Goal: Navigation & Orientation: Find specific page/section

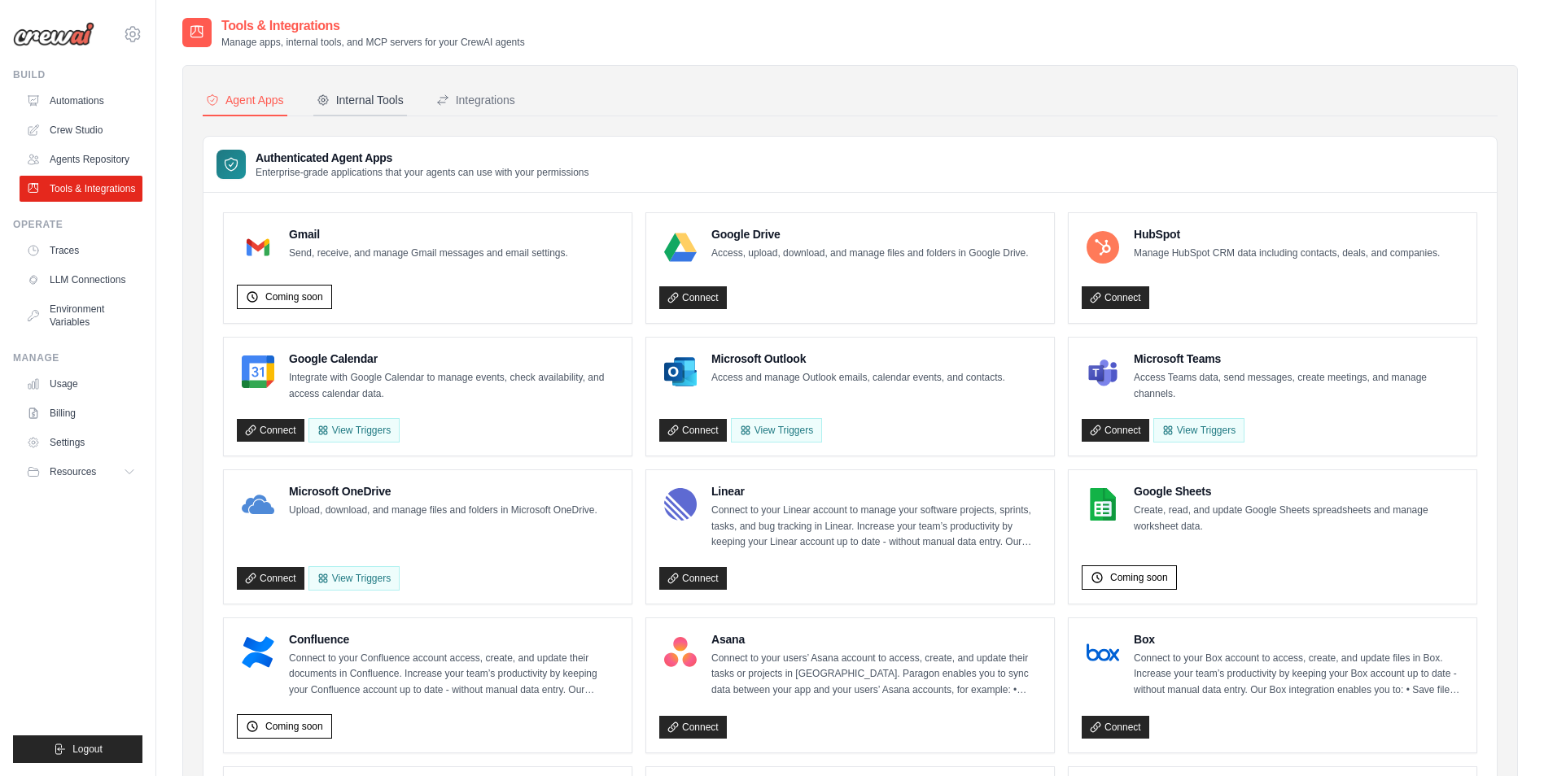
click at [347, 108] on button "Internal Tools" at bounding box center [360, 100] width 94 height 31
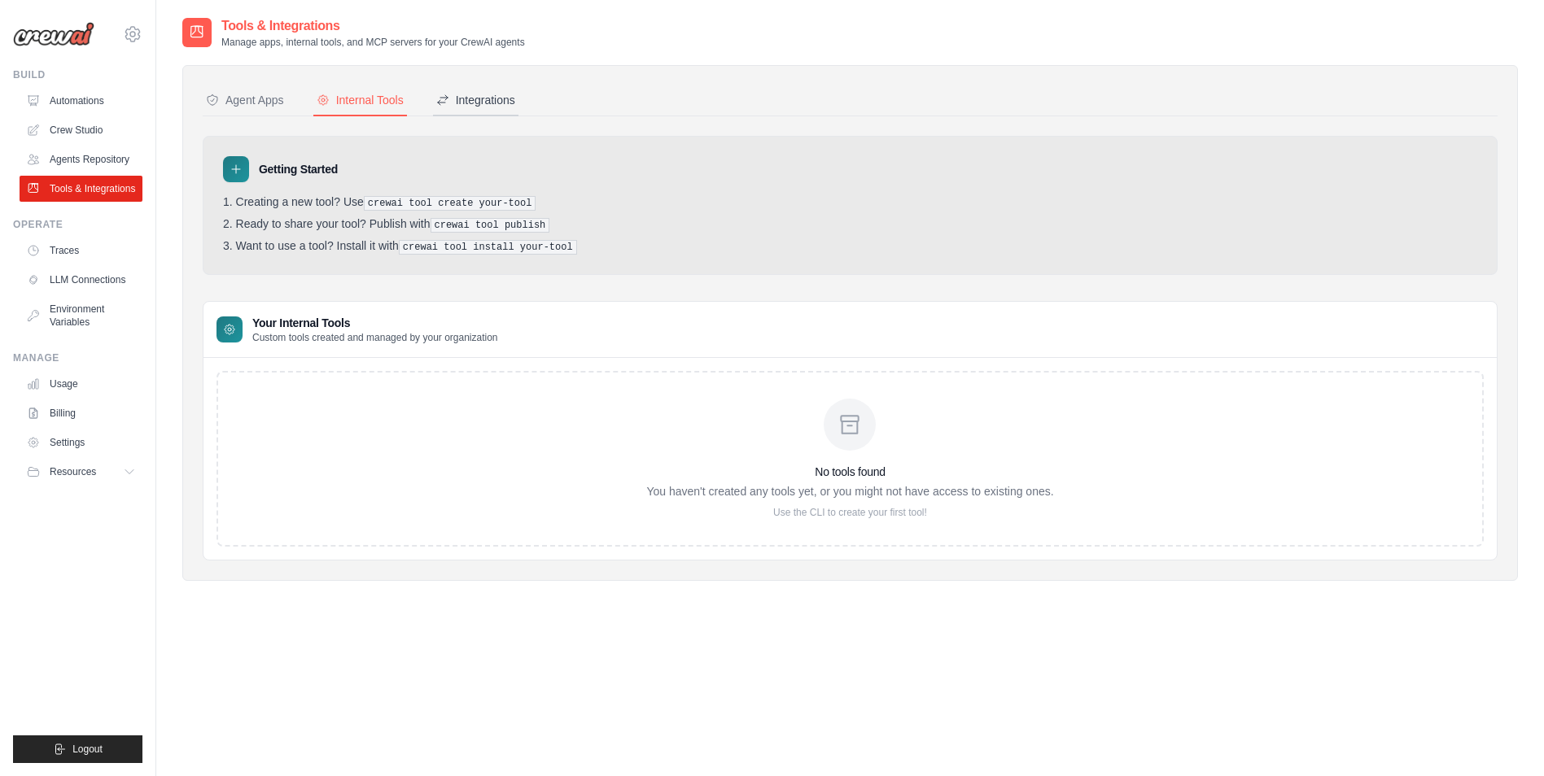
click at [464, 111] on button "Integrations" at bounding box center [475, 100] width 85 height 31
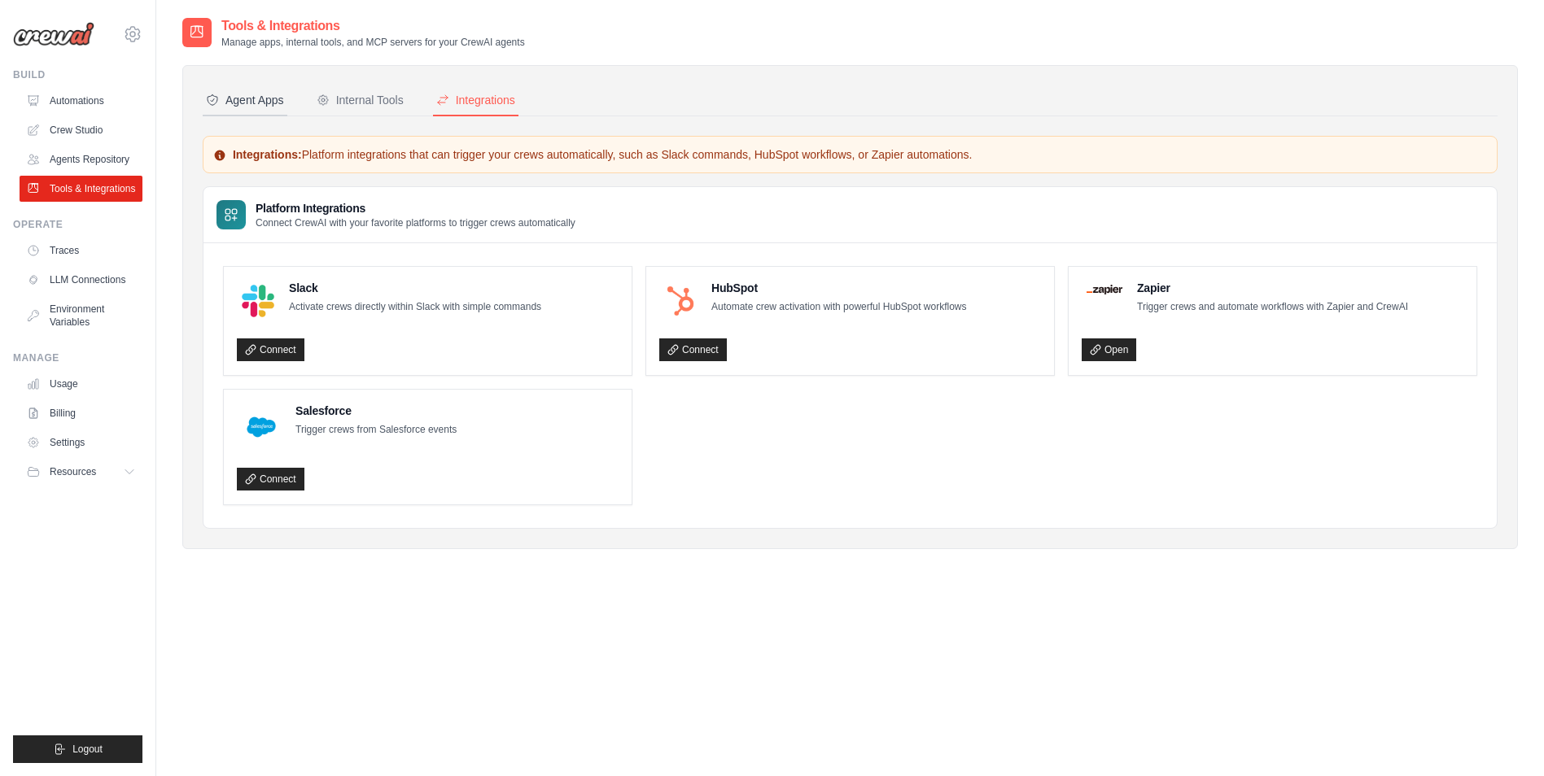
click at [254, 94] on div "Agent Apps" at bounding box center [245, 100] width 78 height 16
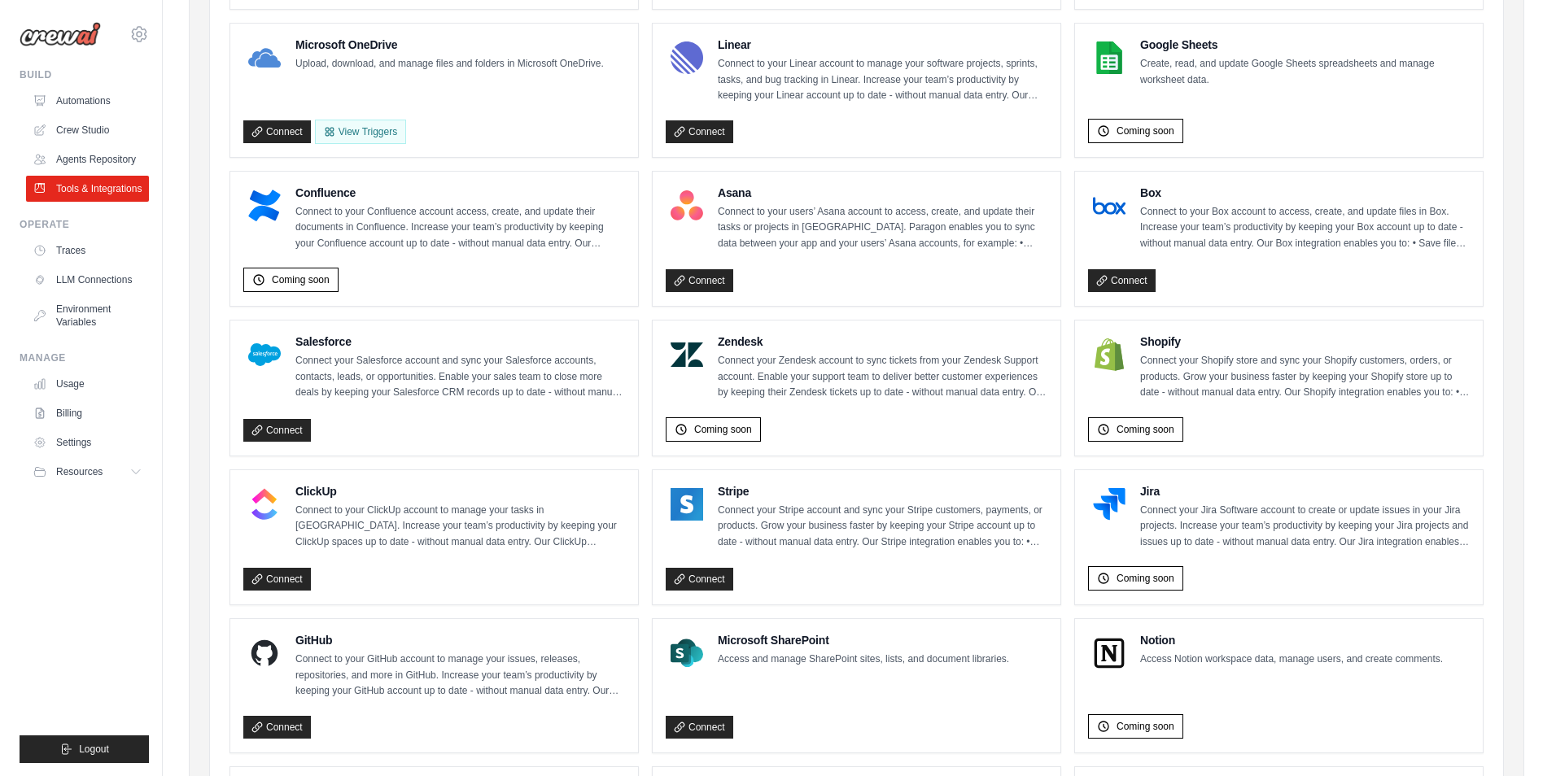
scroll to position [788, 0]
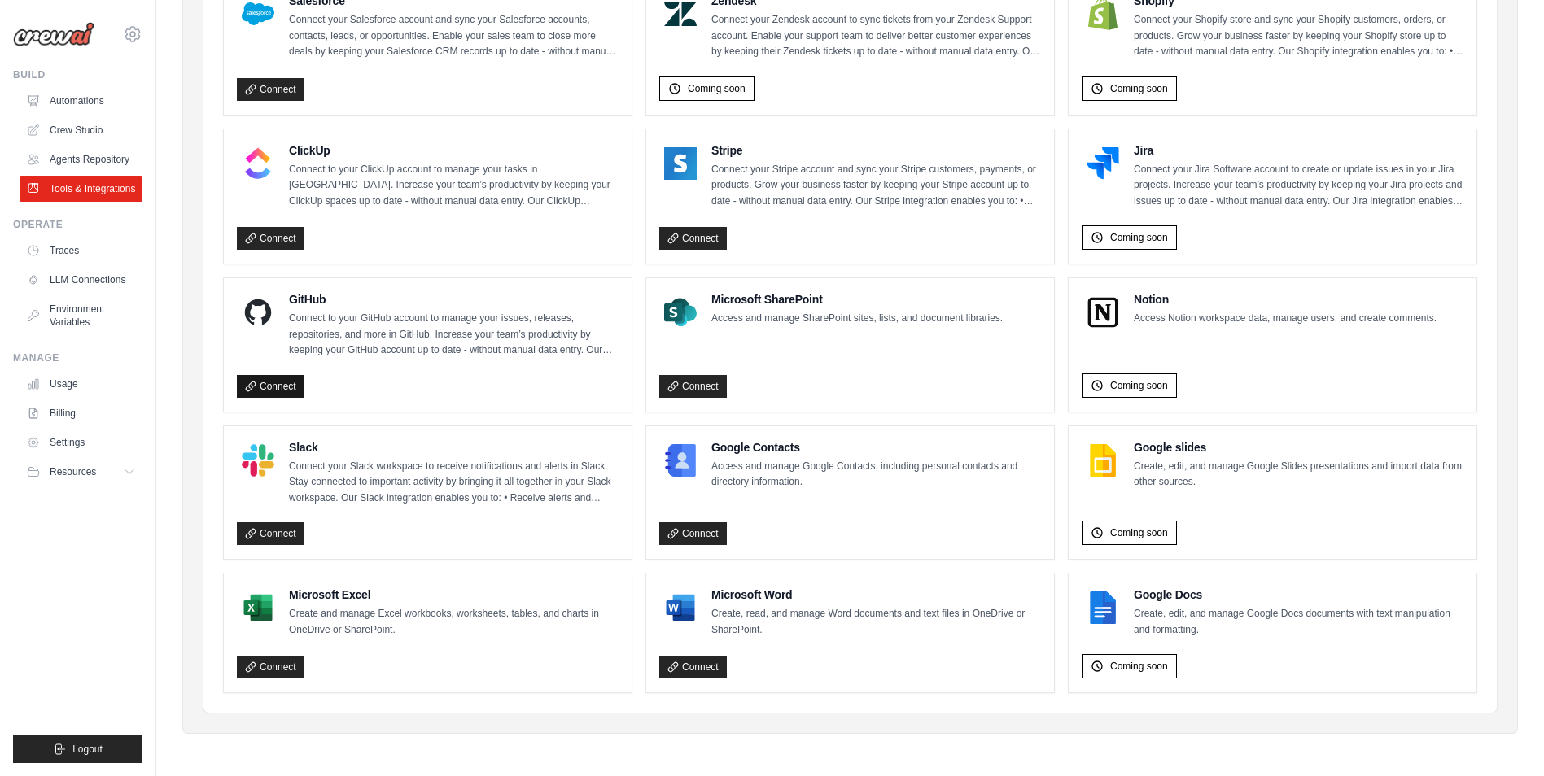
click at [277, 394] on link "Connect" at bounding box center [271, 386] width 68 height 23
click at [270, 392] on link "Connect" at bounding box center [271, 386] width 68 height 23
